Goal: Task Accomplishment & Management: Manage account settings

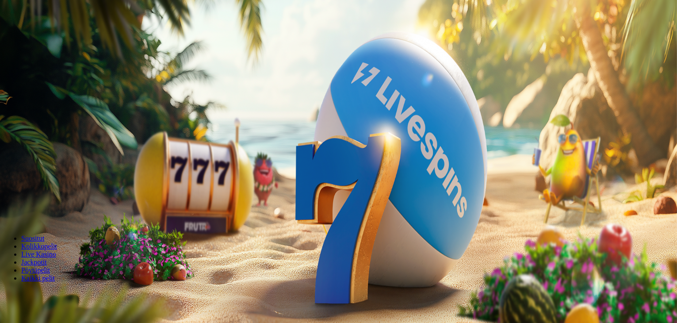
click at [50, 35] on span "Kirjaudu" at bounding box center [61, 32] width 22 height 7
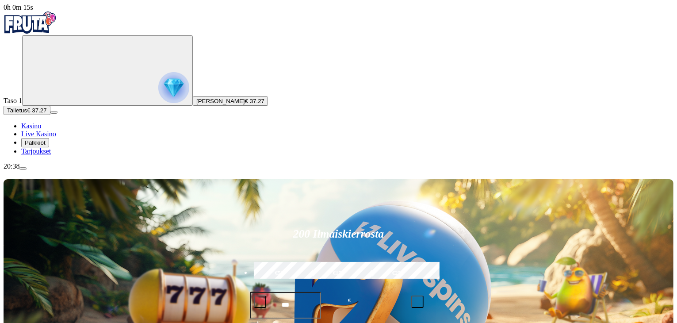
click at [45, 146] on span "Palkkiot" at bounding box center [35, 142] width 21 height 7
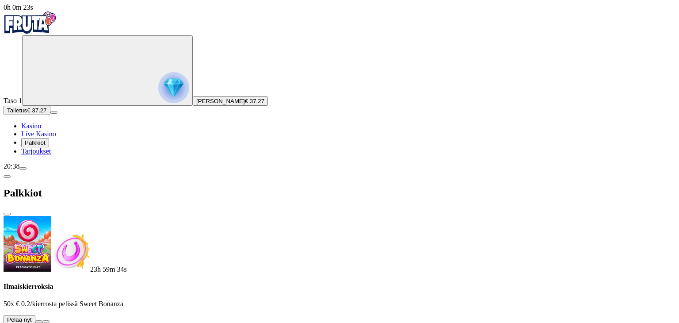
click at [42, 320] on button at bounding box center [38, 321] width 7 height 3
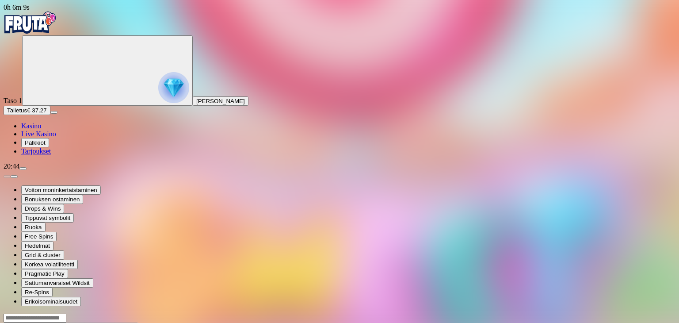
click at [43, 25] on img "Primary" at bounding box center [30, 22] width 53 height 22
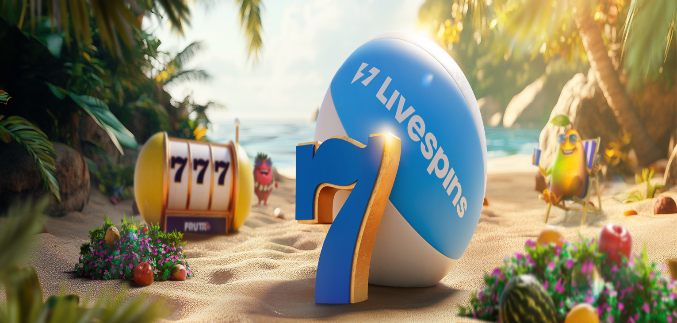
click at [46, 146] on span "Palkkiot" at bounding box center [35, 142] width 21 height 7
click at [51, 155] on span "Tarjoukset" at bounding box center [36, 151] width 30 height 8
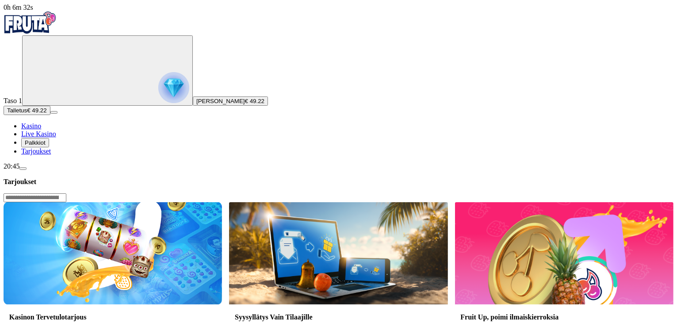
click at [158, 84] on img "Primary" at bounding box center [173, 87] width 31 height 31
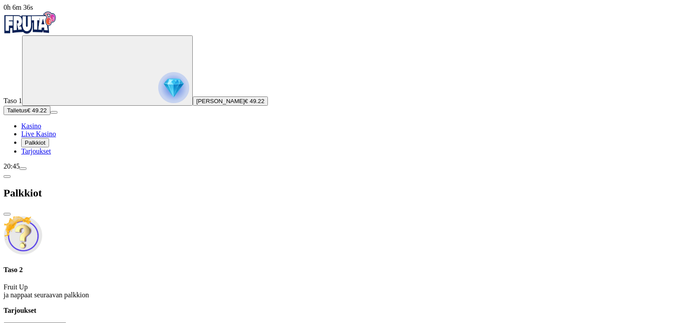
click at [23, 168] on span "menu icon" at bounding box center [23, 168] width 0 height 0
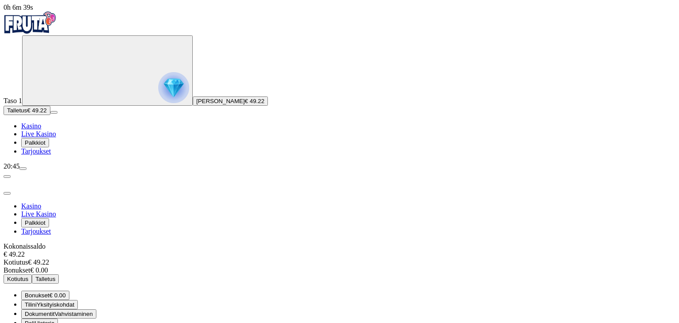
click at [54, 310] on span "Dokumentit" at bounding box center [40, 313] width 30 height 7
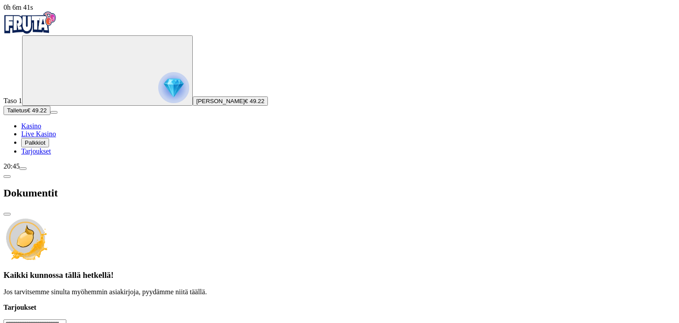
click at [7, 176] on span "chevron-left icon" at bounding box center [7, 176] width 0 height 0
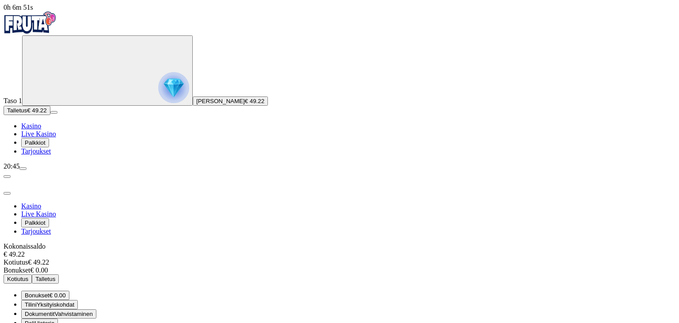
click at [23, 168] on span "menu icon" at bounding box center [23, 168] width 0 height 0
click at [28, 275] on span "Kotiutus" at bounding box center [17, 278] width 21 height 7
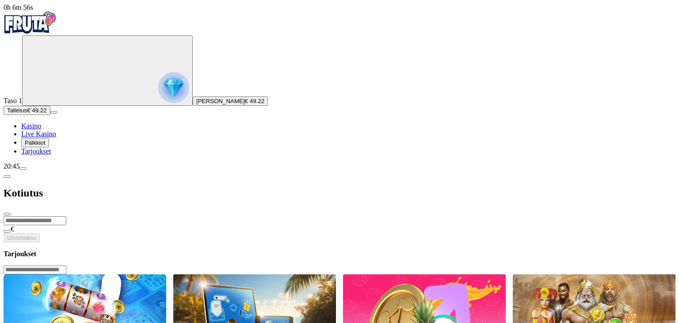
click at [66, 216] on input "number" at bounding box center [35, 220] width 63 height 9
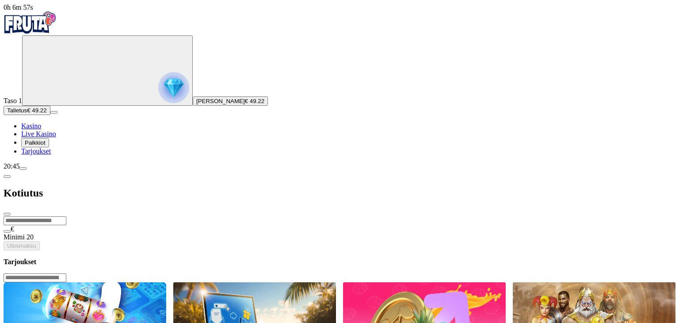
type input "**"
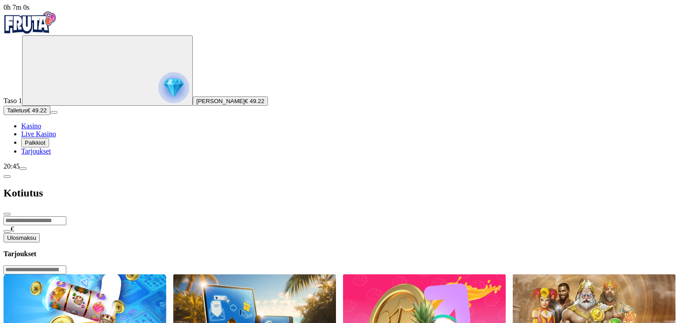
type input "*****"
click at [194, 216] on div "***** € Ulosmaksu" at bounding box center [340, 229] width 672 height 27
click at [36, 234] on span "Ulosmaksu" at bounding box center [21, 237] width 29 height 7
click at [7, 214] on span "close icon" at bounding box center [7, 214] width 0 height 0
